Goal: Transaction & Acquisition: Purchase product/service

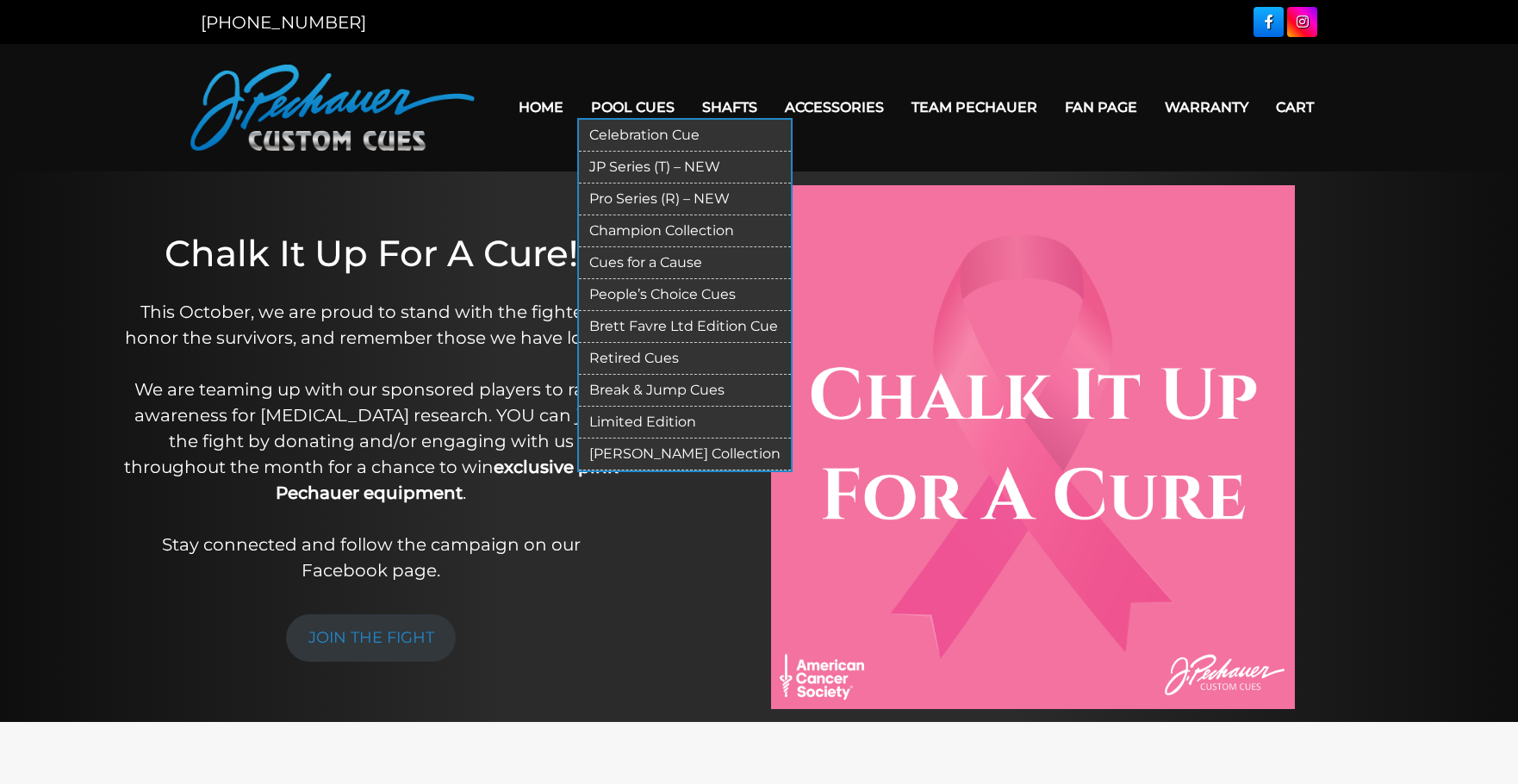
click at [687, 291] on link "People’s Choice Cues" at bounding box center [686, 294] width 212 height 32
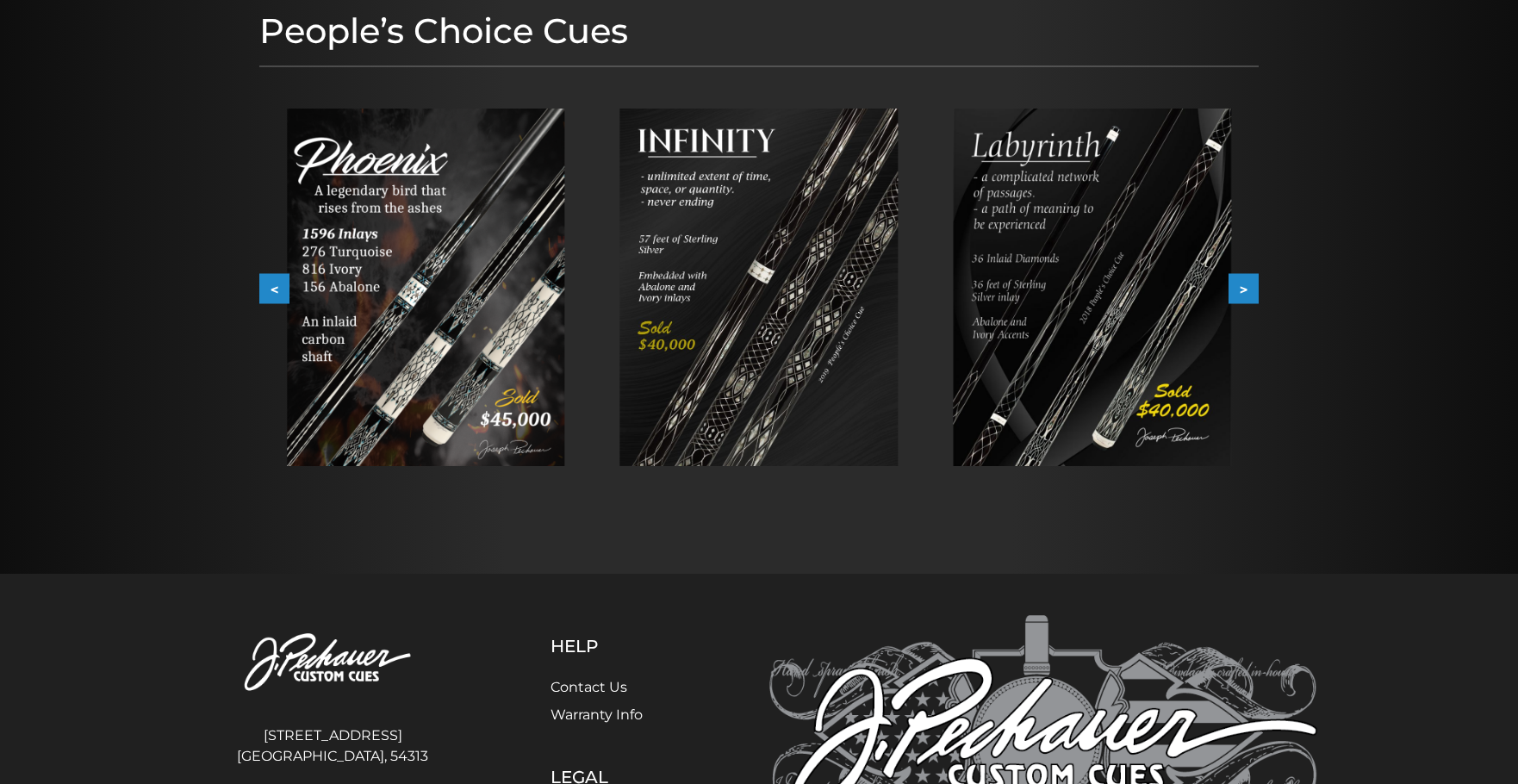
scroll to position [234, 0]
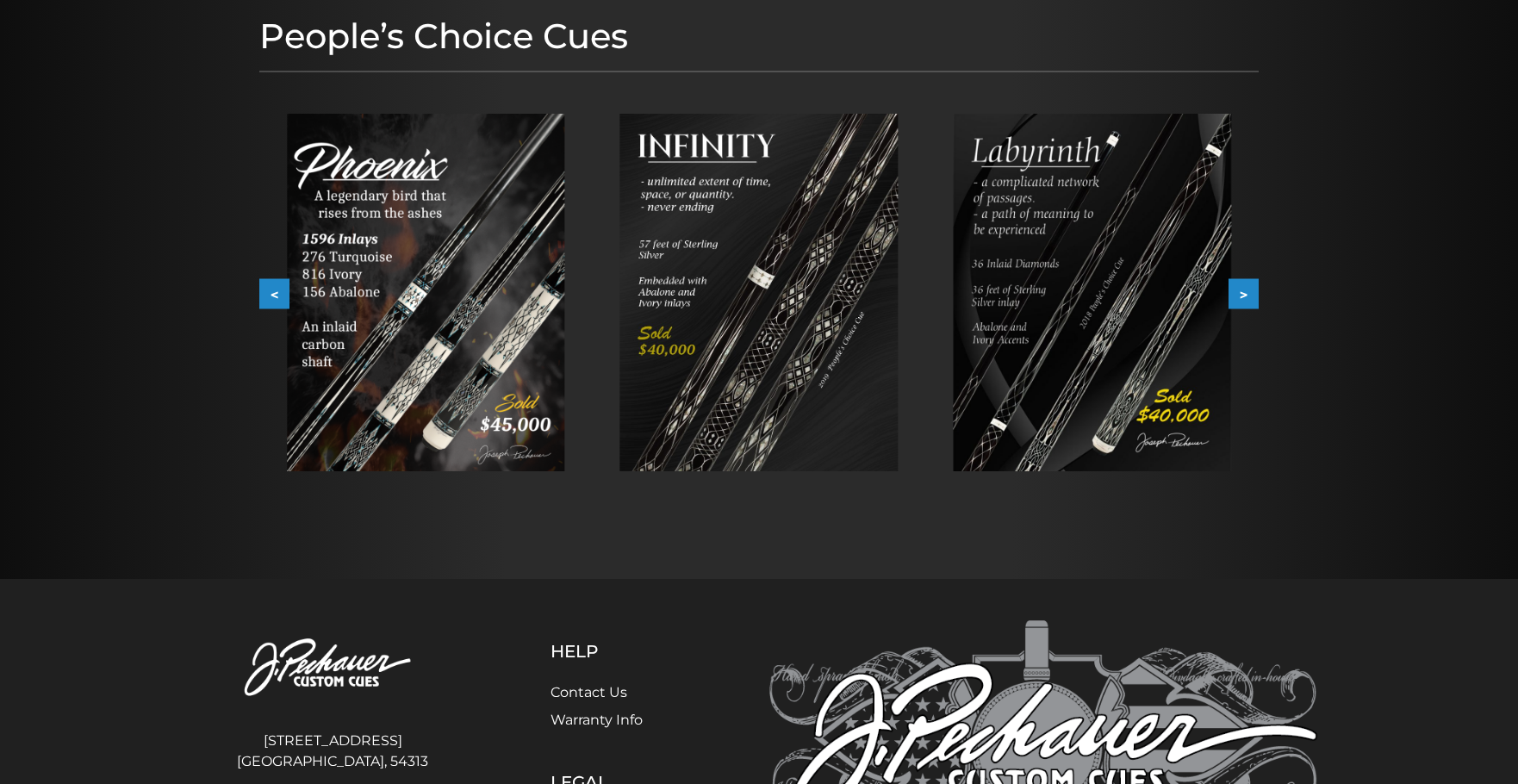
click at [1243, 300] on button ">" at bounding box center [1243, 294] width 30 height 30
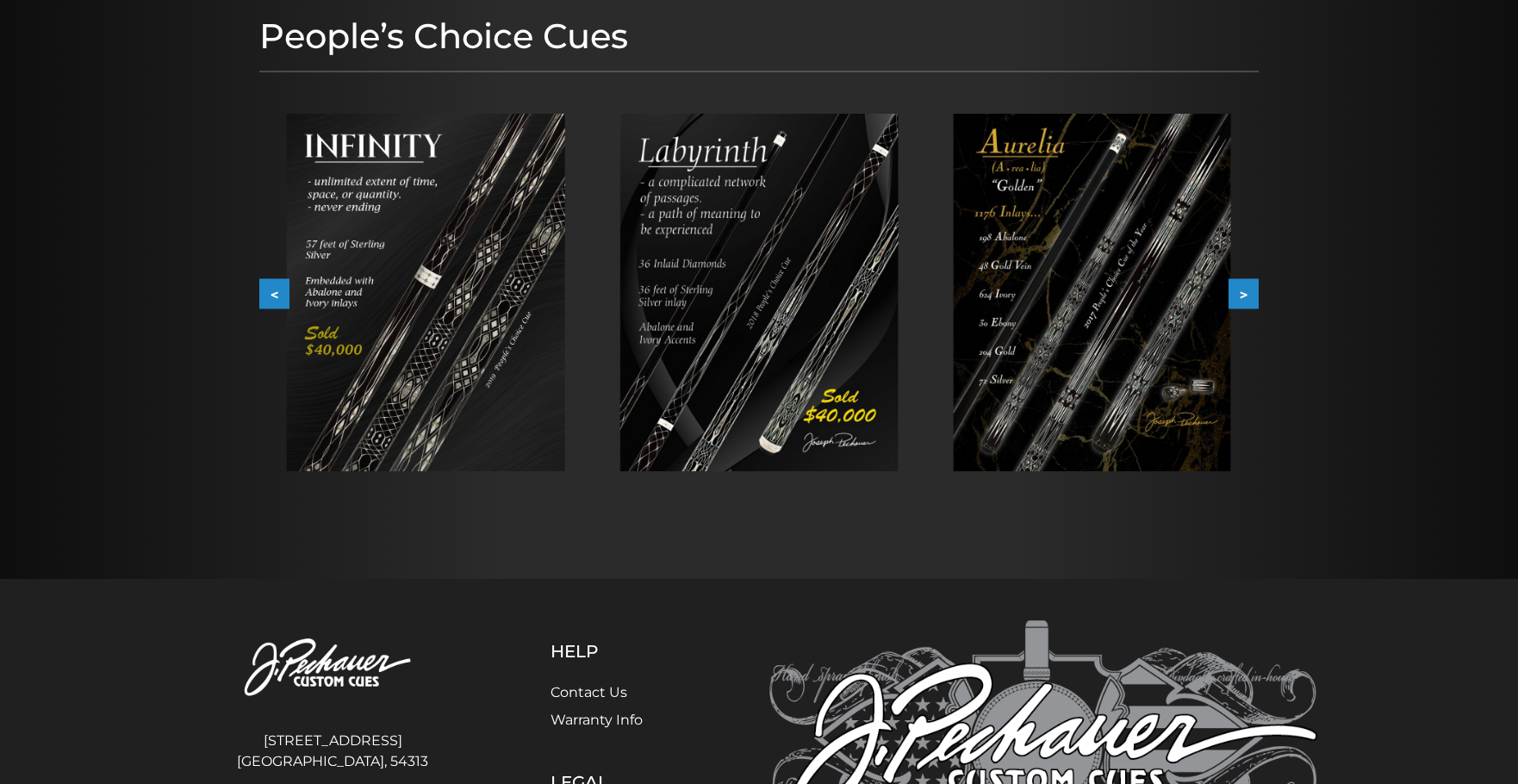
click at [1244, 299] on button ">" at bounding box center [1243, 294] width 30 height 30
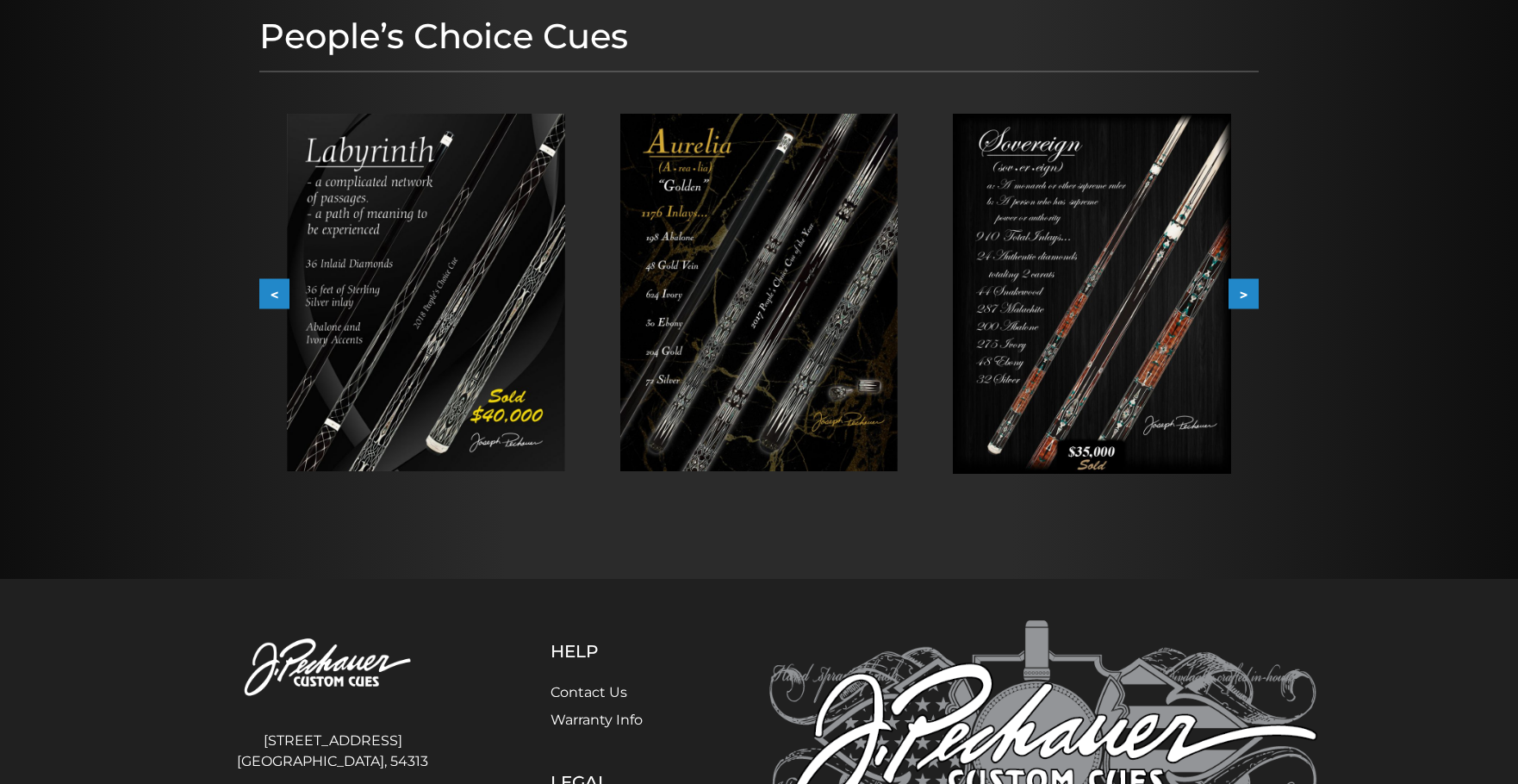
click at [1244, 299] on button ">" at bounding box center [1243, 294] width 30 height 30
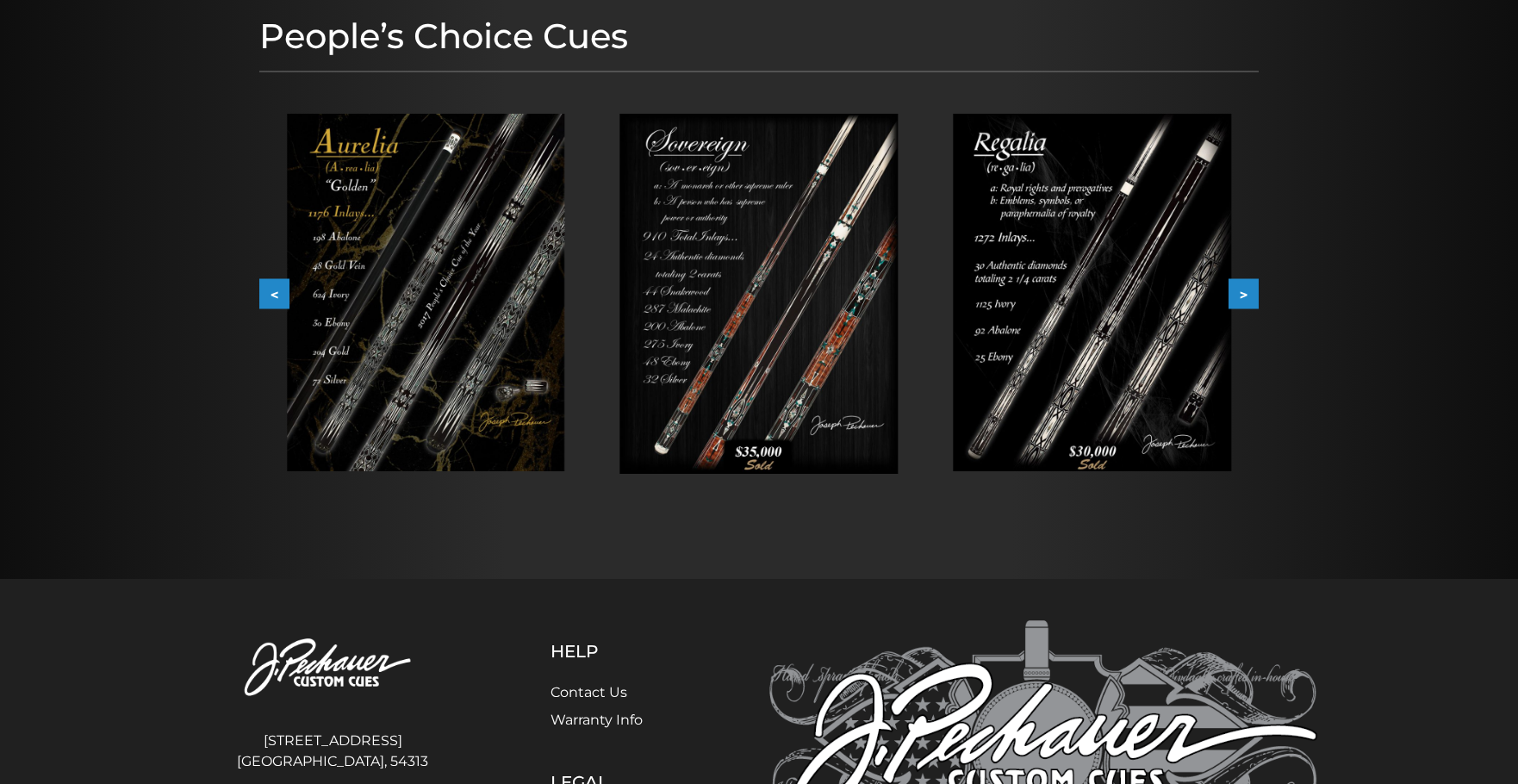
click at [1244, 299] on button ">" at bounding box center [1243, 294] width 30 height 30
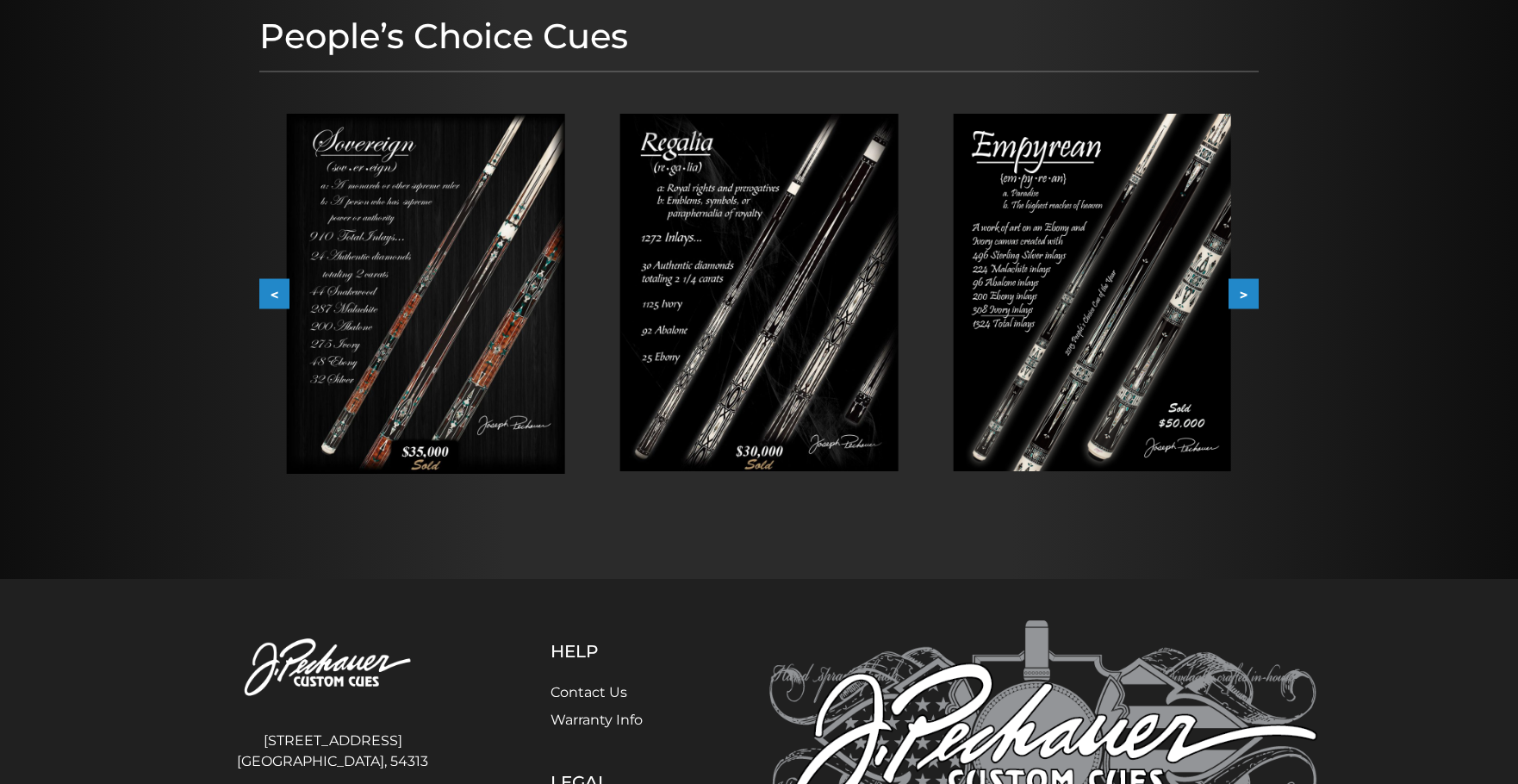
click at [1245, 299] on button ">" at bounding box center [1243, 294] width 30 height 30
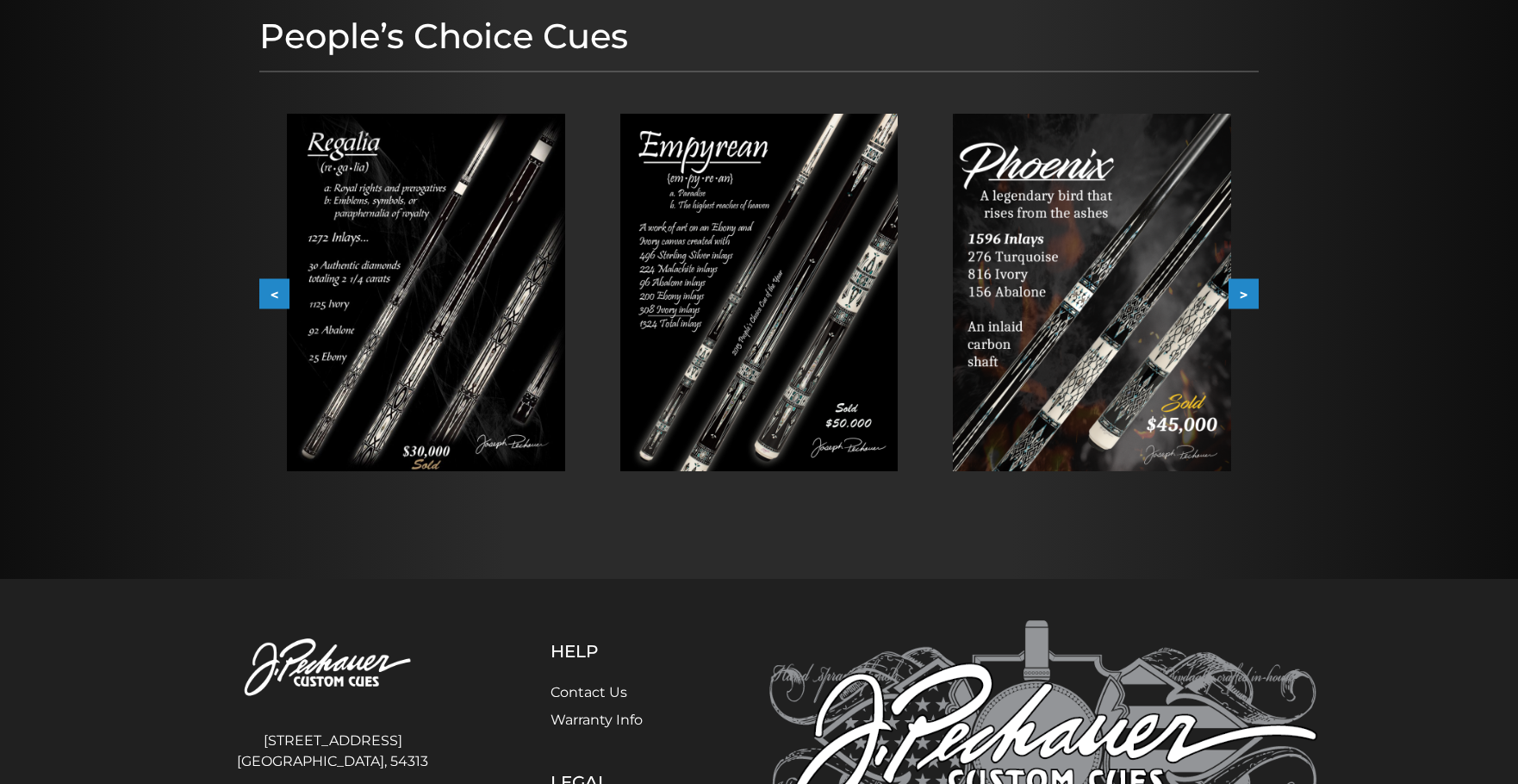
click at [1245, 300] on button ">" at bounding box center [1243, 294] width 30 height 30
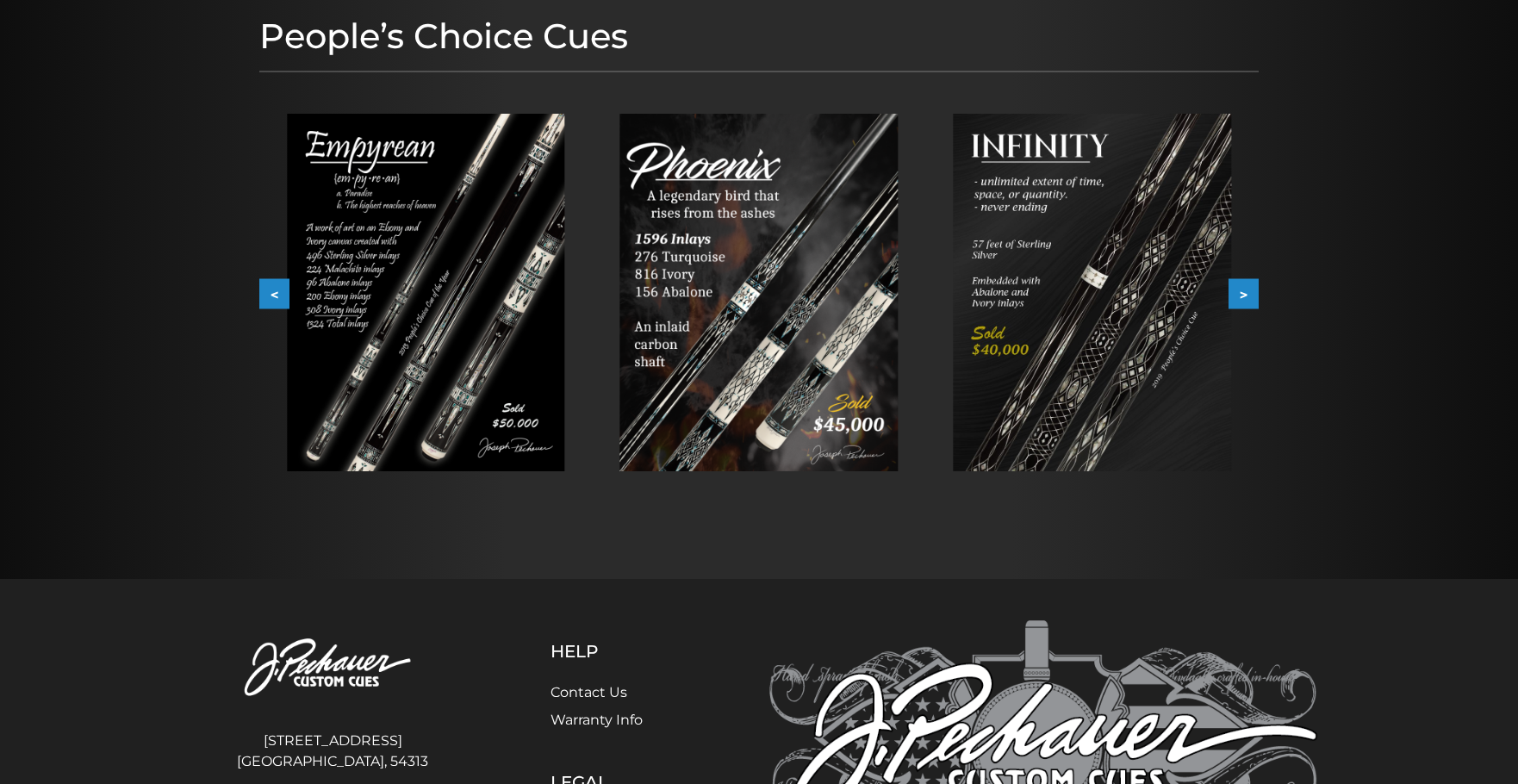
click at [1245, 300] on button ">" at bounding box center [1243, 294] width 30 height 30
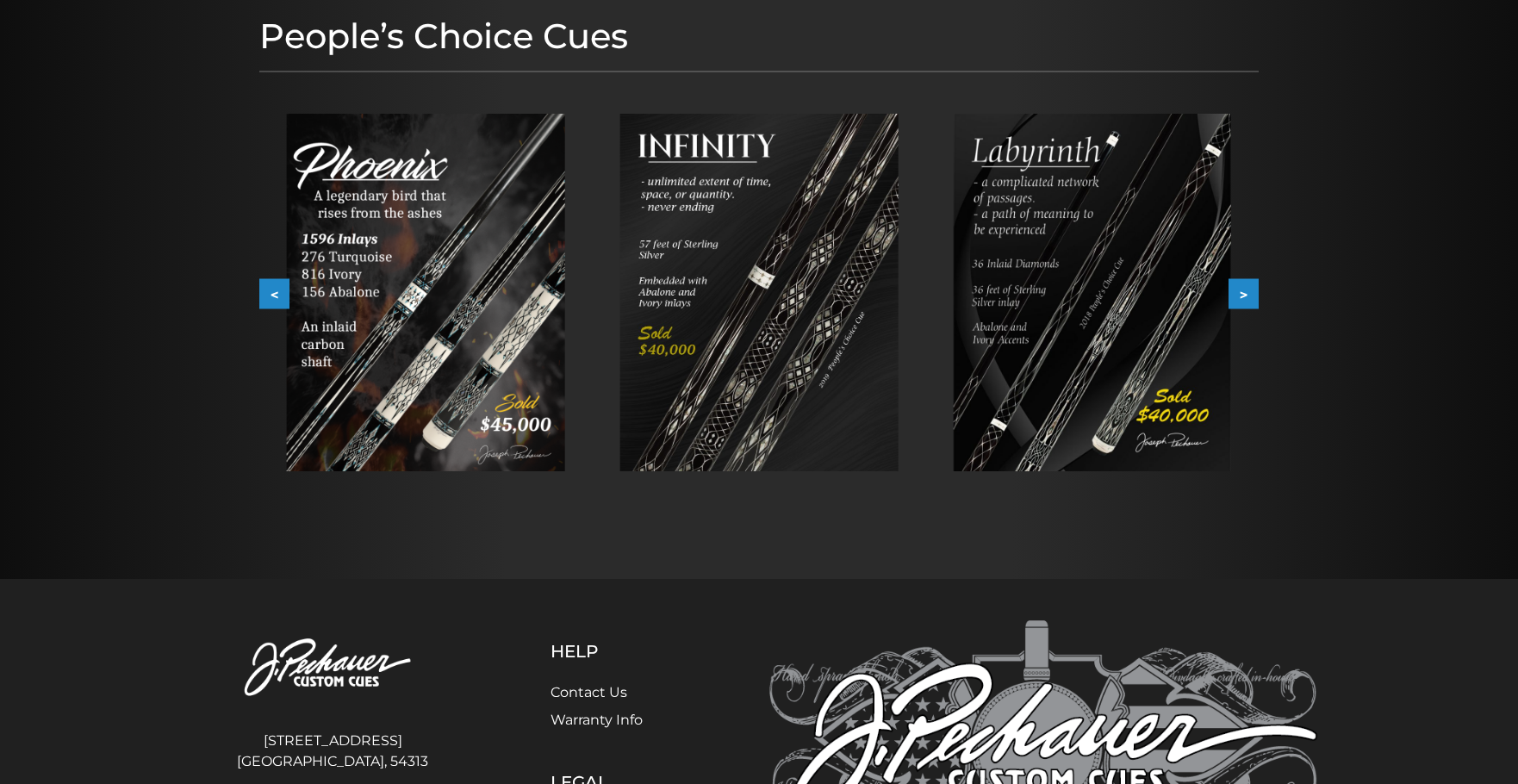
click at [845, 295] on img at bounding box center [759, 293] width 278 height 357
